Goal: Task Accomplishment & Management: Complete application form

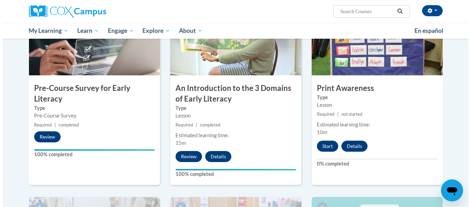
scroll to position [187, 0]
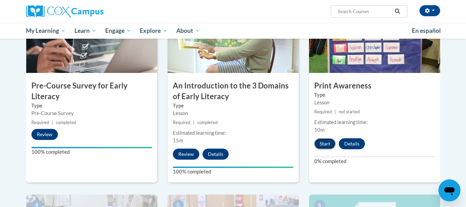
click at [328, 144] on button "Start" at bounding box center [324, 143] width 21 height 11
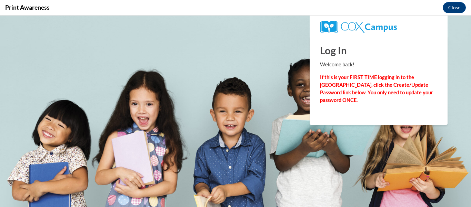
scroll to position [0, 0]
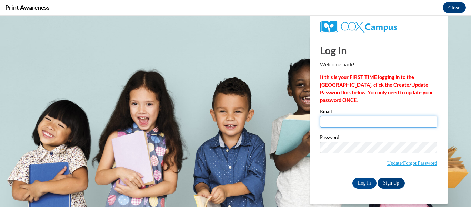
click at [345, 121] on input "Email" at bounding box center [378, 122] width 117 height 12
type input "[EMAIL_ADDRESS][DOMAIN_NAME]"
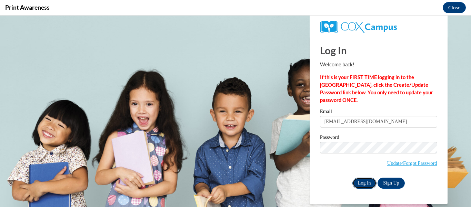
click at [370, 183] on input "Log In" at bounding box center [365, 182] width 24 height 11
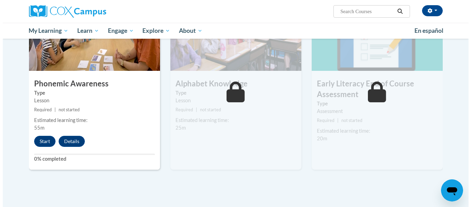
scroll to position [369, 0]
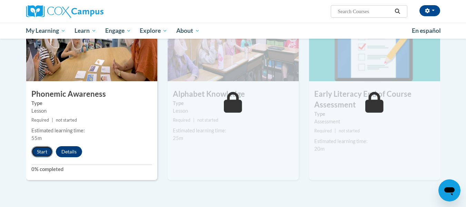
click at [45, 155] on button "Start" at bounding box center [41, 151] width 21 height 11
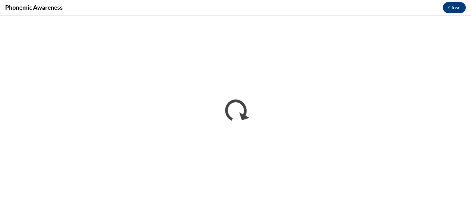
scroll to position [0, 0]
